Goal: Find specific page/section: Find specific page/section

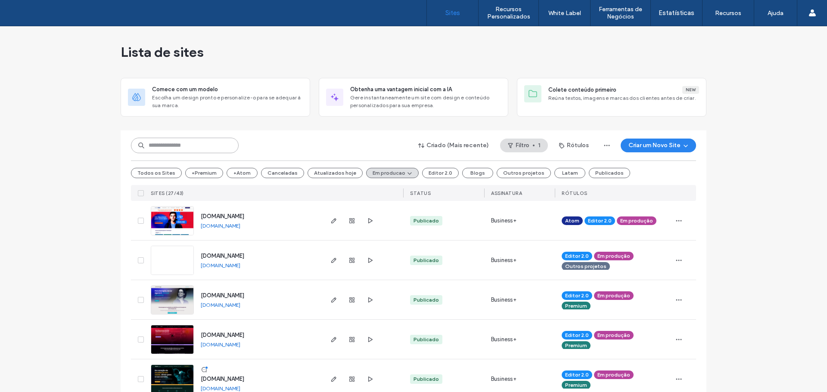
click at [182, 150] on input at bounding box center [185, 146] width 108 height 16
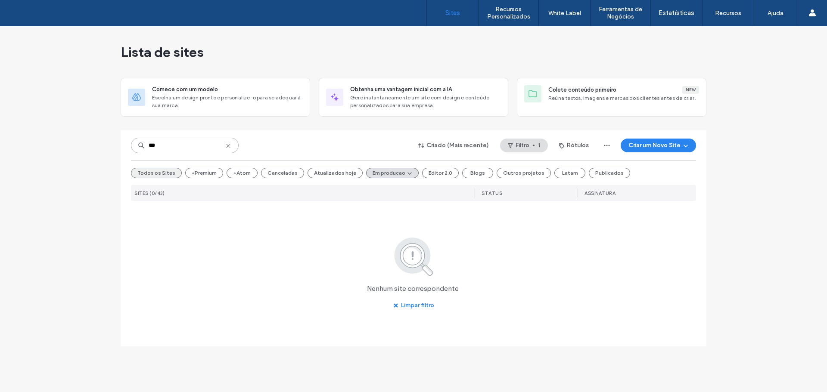
type input "***"
click at [163, 168] on button "Todos os Sites" at bounding box center [156, 173] width 51 height 10
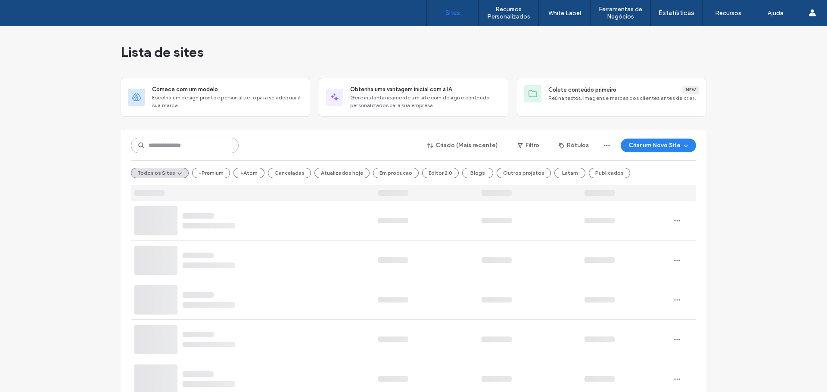
click at [154, 140] on input at bounding box center [185, 146] width 108 height 16
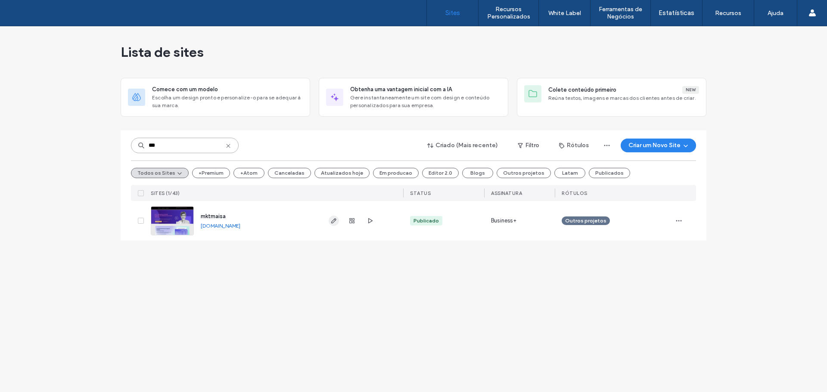
type input "***"
click at [229, 149] on icon at bounding box center [228, 146] width 7 height 7
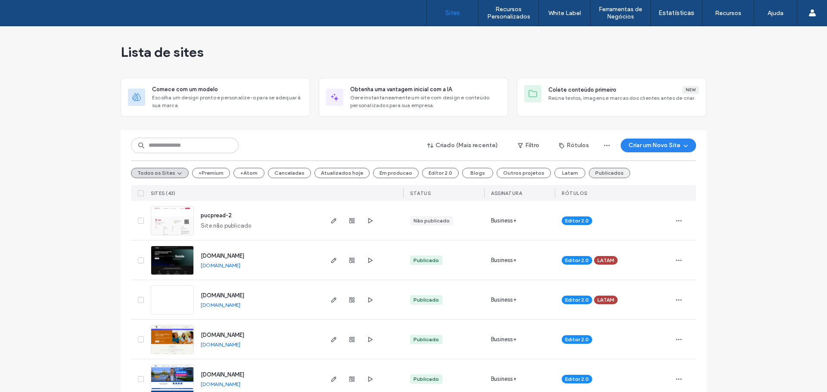
click at [589, 175] on button "Publicados" at bounding box center [609, 173] width 41 height 10
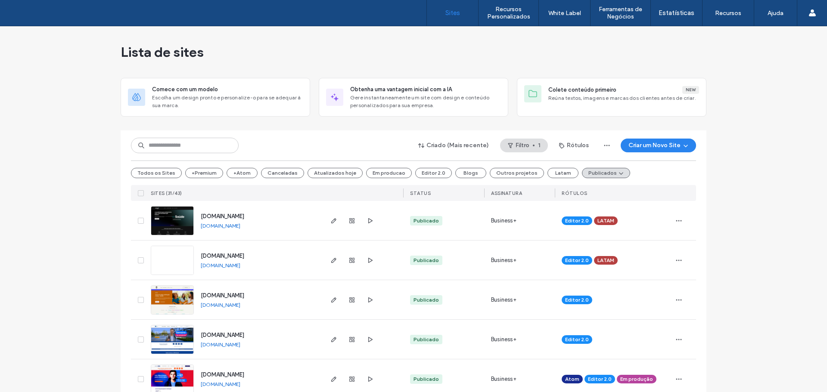
click at [139, 192] on icon at bounding box center [140, 193] width 3 height 3
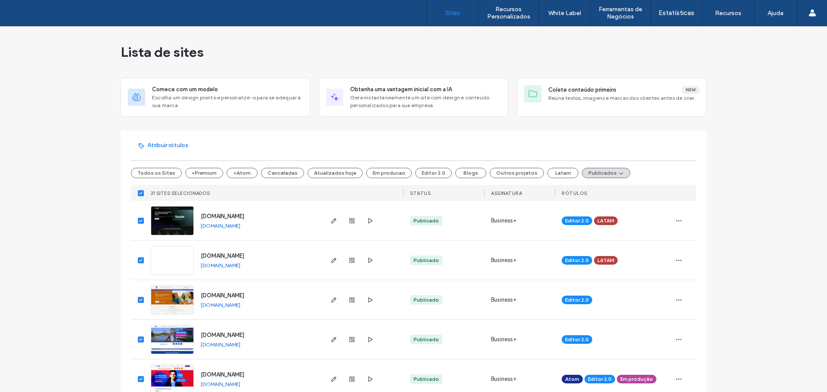
click at [139, 192] on icon at bounding box center [140, 193] width 3 height 3
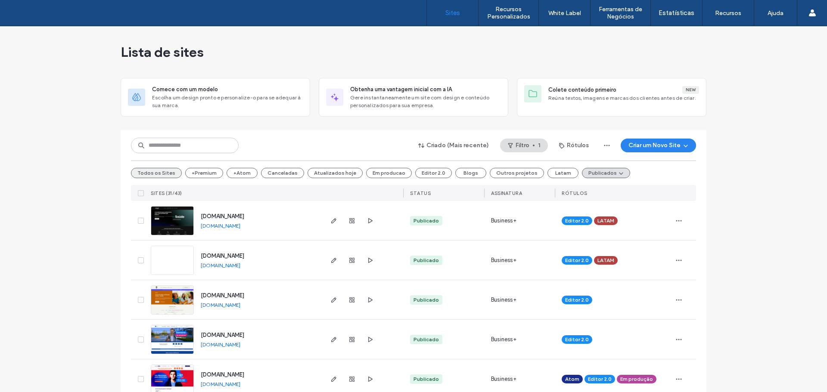
click at [156, 171] on button "Todos os Sites" at bounding box center [156, 173] width 51 height 10
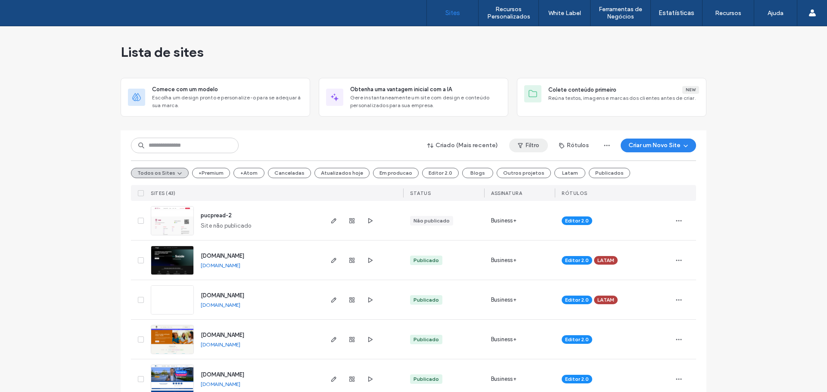
click at [518, 146] on use "button" at bounding box center [520, 145] width 5 height 5
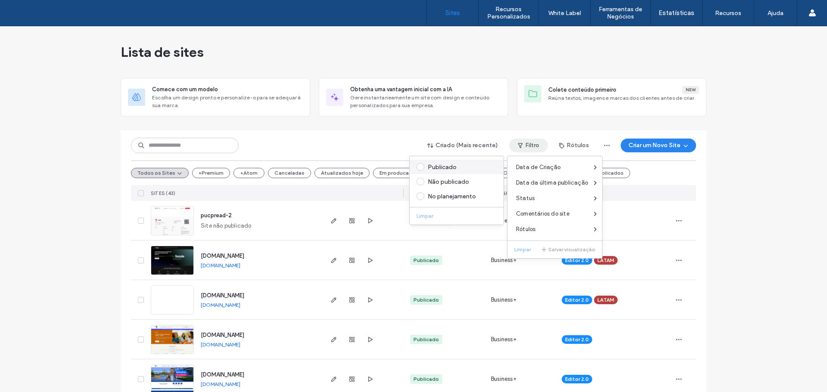
click at [425, 163] on div "Publicado" at bounding box center [457, 167] width 94 height 15
click at [417, 168] on span at bounding box center [420, 167] width 8 height 8
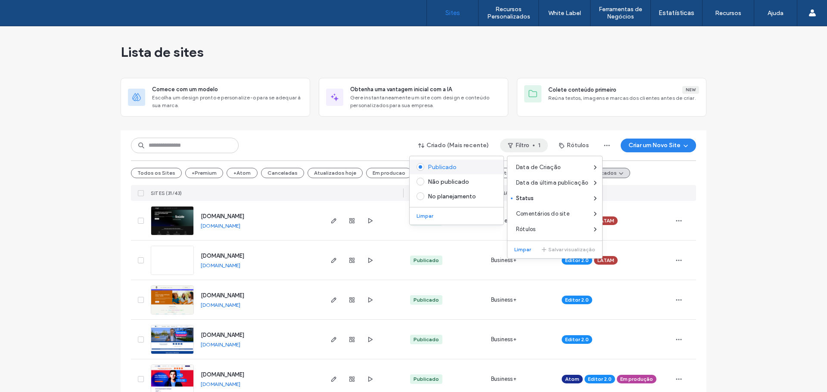
click at [420, 170] on span at bounding box center [420, 167] width 8 height 8
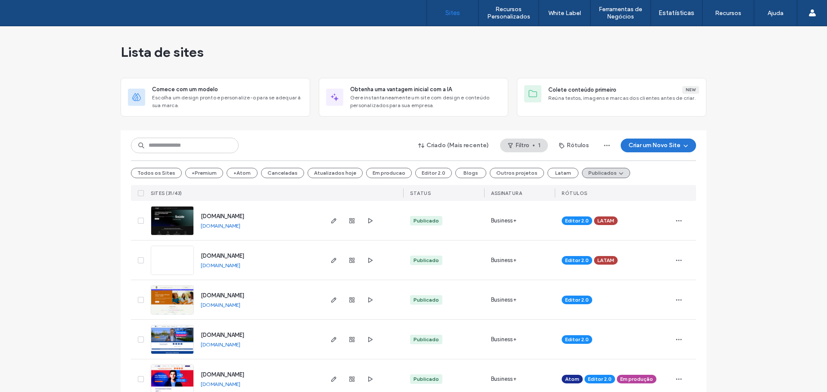
click at [639, 143] on button "Criar um Novo Site" at bounding box center [658, 146] width 75 height 14
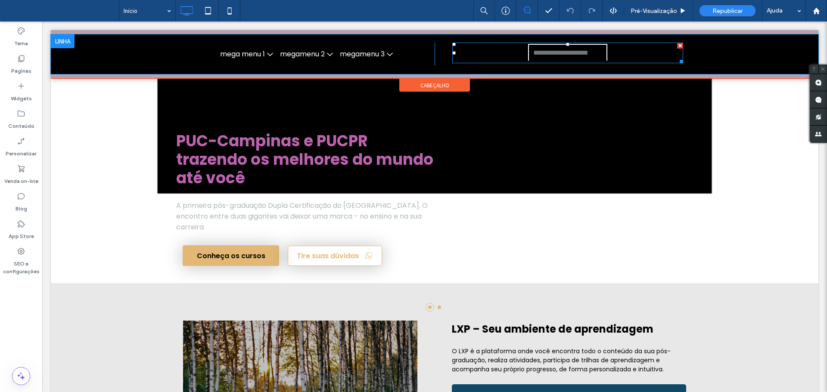
click at [484, 52] on span at bounding box center [567, 53] width 231 height 21
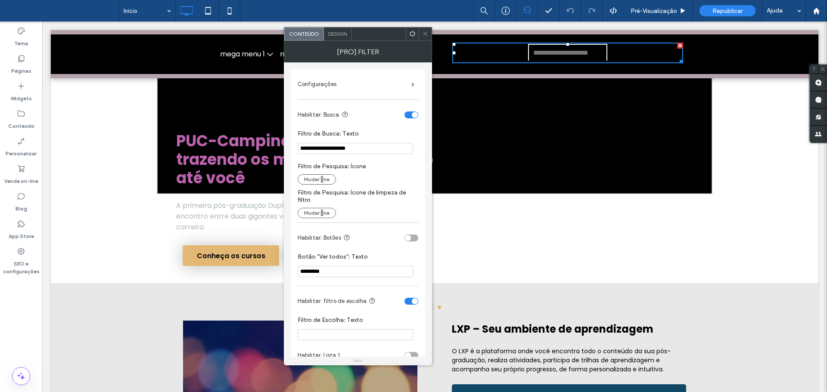
click at [423, 36] on icon at bounding box center [425, 34] width 6 height 6
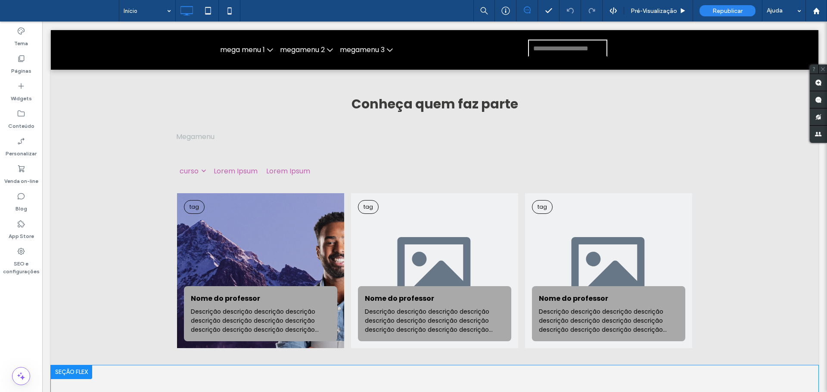
scroll to position [646, 0]
